Goal: Task Accomplishment & Management: Manage account settings

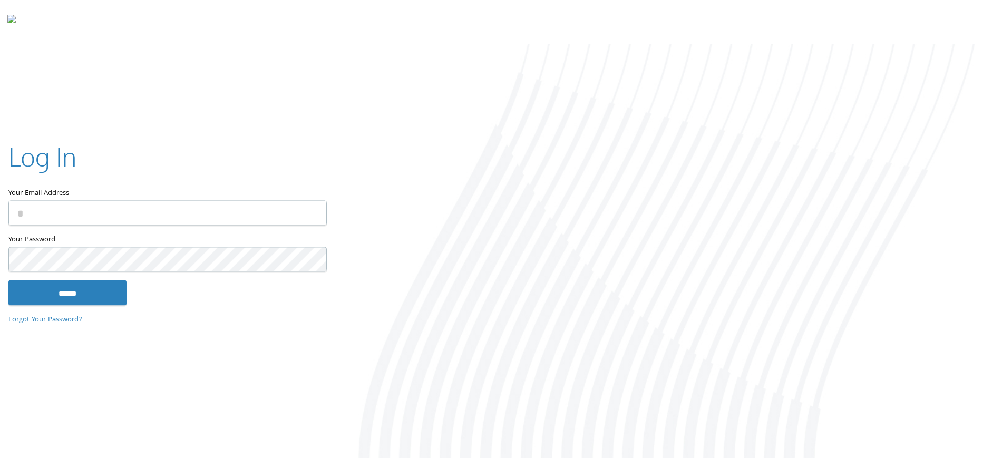
click at [61, 205] on input "Your Email Address" at bounding box center [167, 212] width 318 height 25
type input "**********"
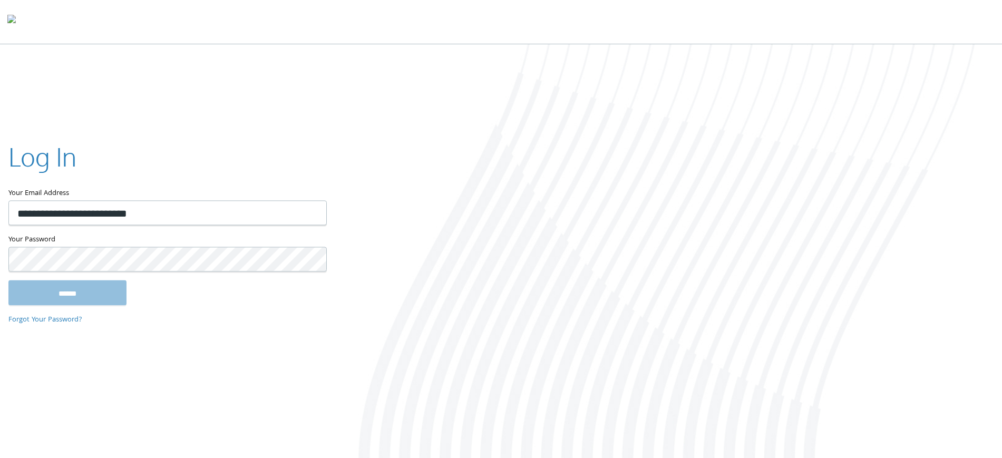
click at [8, 280] on input "******" at bounding box center [67, 292] width 118 height 25
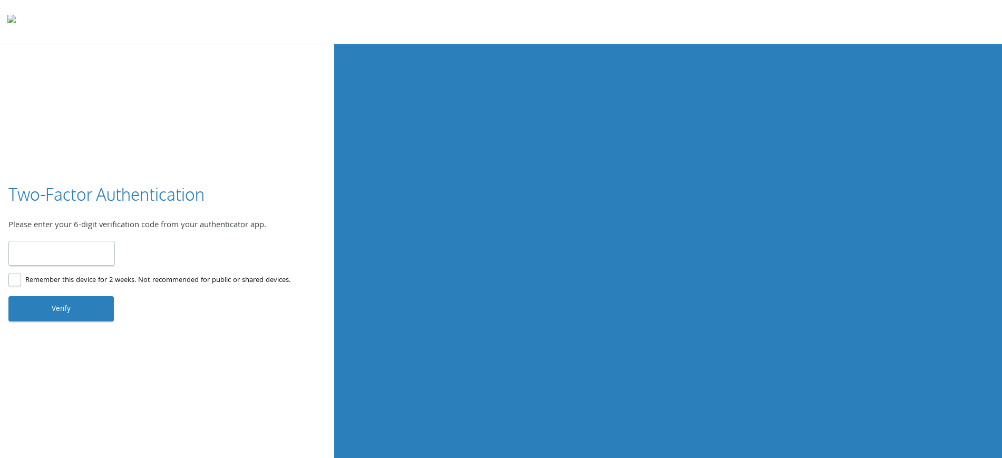
type input "******"
